Goal: Task Accomplishment & Management: Manage account settings

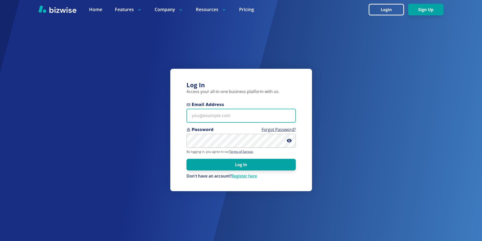
click at [209, 117] on input "Email Address" at bounding box center [241, 116] width 109 height 14
type input "c"
click at [279, 131] on link "Forgot Password?" at bounding box center [279, 130] width 34 height 6
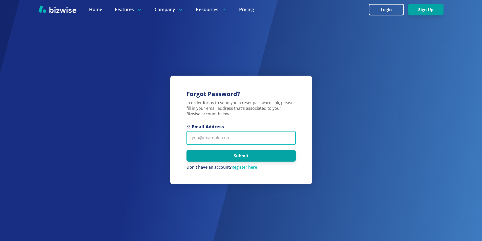
click at [214, 138] on input "Email Address" at bounding box center [241, 138] width 109 height 14
type input "contact@chefatyourservice.com"
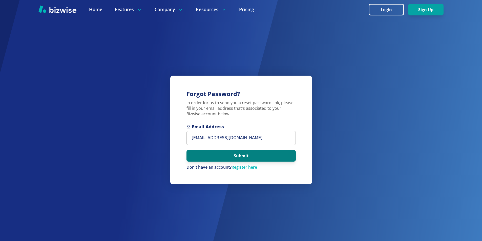
click at [232, 155] on button "Submit" at bounding box center [241, 156] width 109 height 12
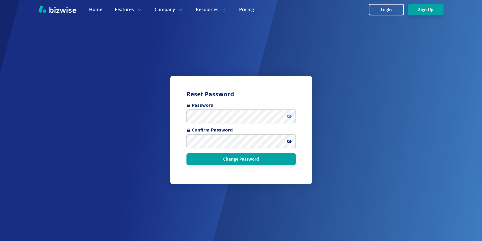
click at [290, 117] on icon at bounding box center [289, 116] width 5 height 5
click at [290, 142] on icon at bounding box center [289, 141] width 1 height 1
click at [291, 115] on icon at bounding box center [289, 116] width 5 height 5
click at [290, 140] on icon at bounding box center [289, 142] width 5 height 4
click at [173, 117] on div "Reset Password Password Confirm Password Change Password" at bounding box center [241, 130] width 142 height 108
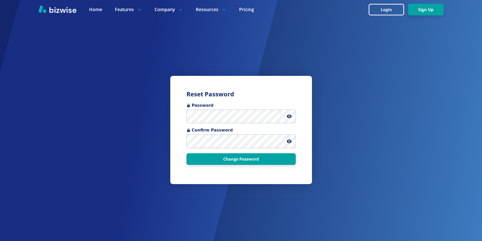
click at [245, 95] on h3 "Reset Password" at bounding box center [241, 94] width 109 height 8
click at [287, 143] on icon at bounding box center [289, 141] width 5 height 5
click at [288, 114] on icon at bounding box center [289, 116] width 5 height 5
click at [291, 117] on icon at bounding box center [289, 116] width 5 height 4
click at [290, 143] on icon at bounding box center [289, 142] width 5 height 4
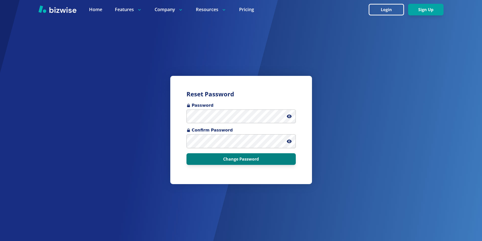
click at [244, 159] on button "Change Password" at bounding box center [241, 159] width 109 height 12
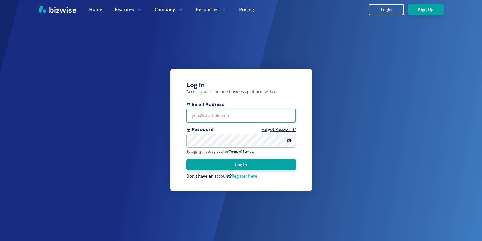
type input "[EMAIL_ADDRESS][DOMAIN_NAME]"
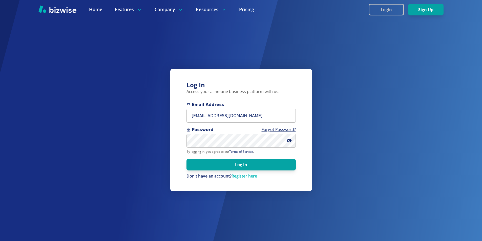
click at [384, 11] on button "Login" at bounding box center [386, 10] width 35 height 12
click at [241, 163] on button "Log In" at bounding box center [241, 165] width 109 height 12
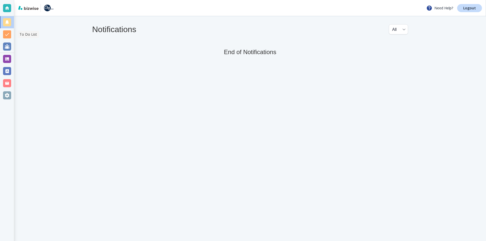
click at [8, 34] on div at bounding box center [7, 34] width 8 height 8
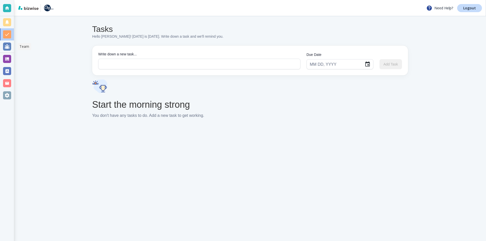
click at [7, 46] on div at bounding box center [7, 47] width 8 height 8
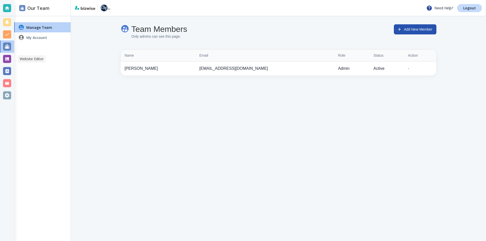
click at [9, 58] on div at bounding box center [7, 59] width 8 height 8
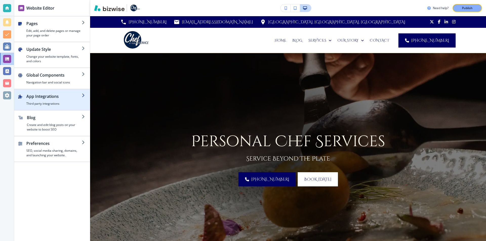
click at [75, 99] on h2 "App Integrations" at bounding box center [53, 96] width 55 height 6
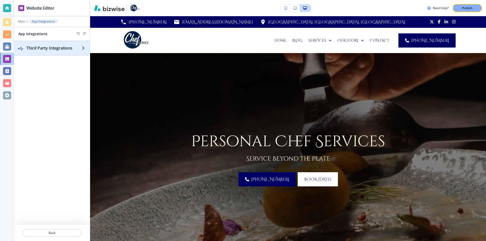
click at [79, 49] on h2 "Third Party Integrations" at bounding box center [53, 48] width 55 height 6
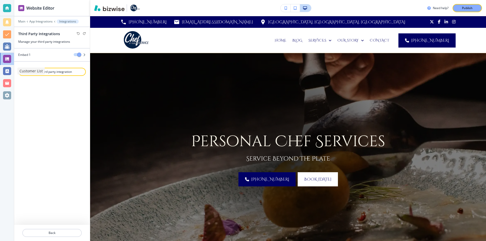
click at [6, 70] on div at bounding box center [7, 71] width 8 height 8
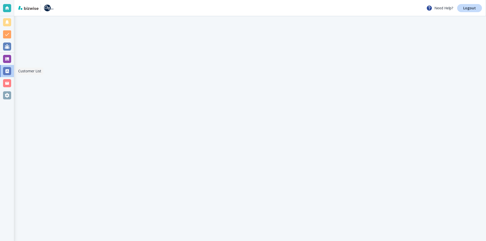
click at [9, 71] on div at bounding box center [7, 71] width 8 height 8
click at [6, 85] on div at bounding box center [7, 83] width 8 height 8
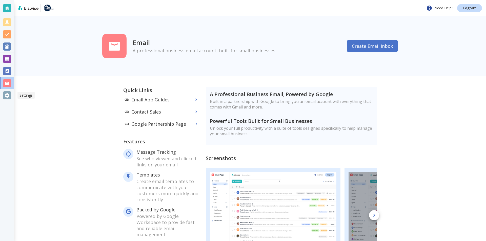
click at [3, 97] on div at bounding box center [7, 95] width 8 height 8
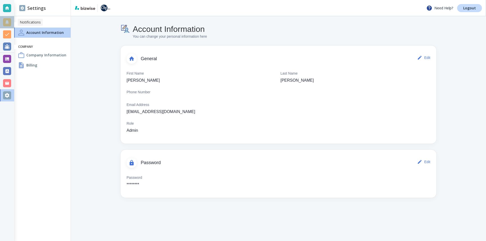
click at [6, 23] on div at bounding box center [7, 22] width 8 height 8
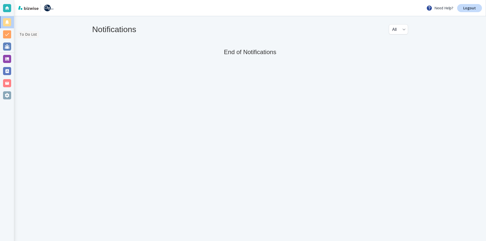
click at [7, 35] on div at bounding box center [7, 34] width 8 height 8
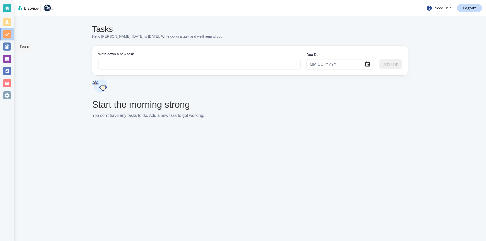
click at [7, 47] on div at bounding box center [7, 47] width 8 height 8
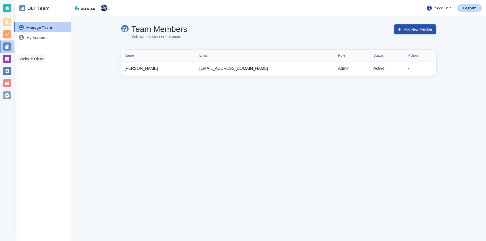
click at [8, 58] on div at bounding box center [7, 59] width 8 height 8
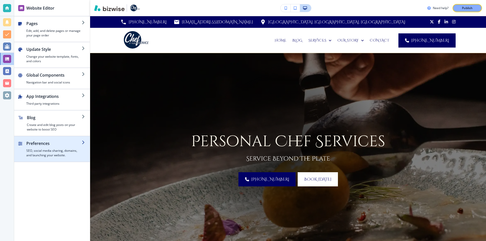
click at [77, 141] on h2 "Preferences" at bounding box center [53, 144] width 55 height 6
